Goal: Information Seeking & Learning: Learn about a topic

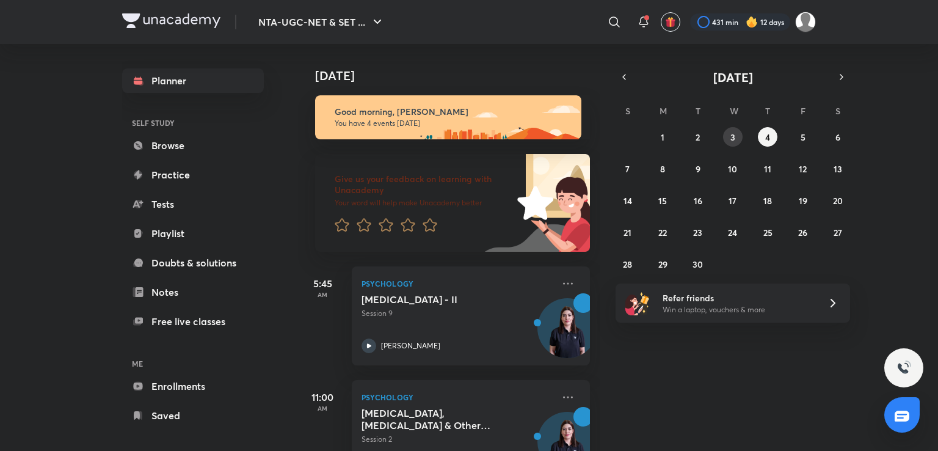
click at [728, 129] on button "3" at bounding box center [733, 137] width 20 height 20
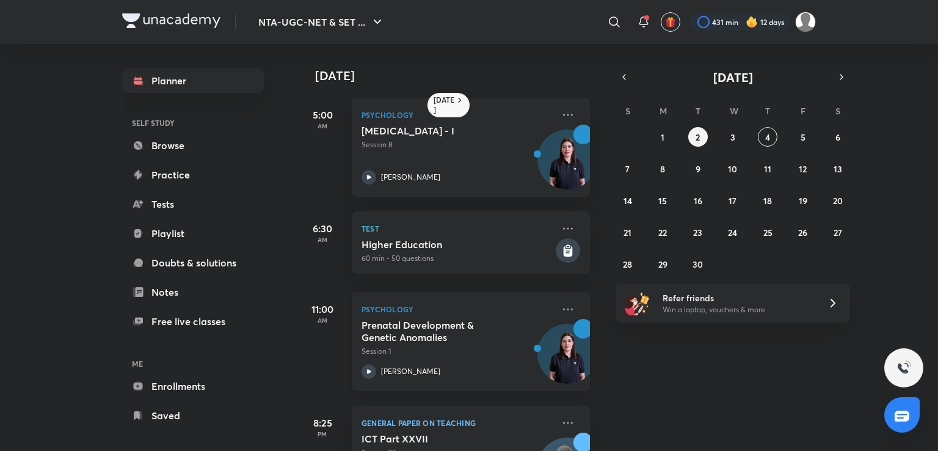
click at [457, 340] on h5 "Prenatal Development & Genetic Anomalies" at bounding box center [438, 331] width 152 height 24
